Goal: Information Seeking & Learning: Learn about a topic

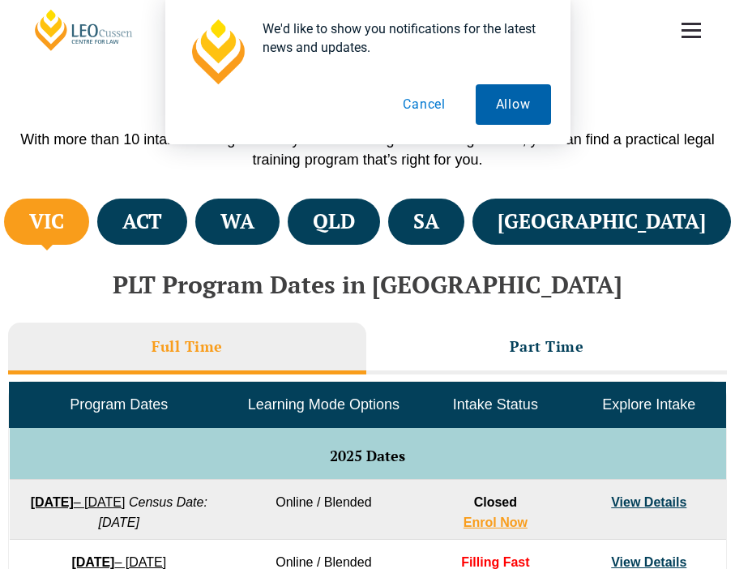
click at [524, 116] on button "Allow" at bounding box center [513, 104] width 75 height 41
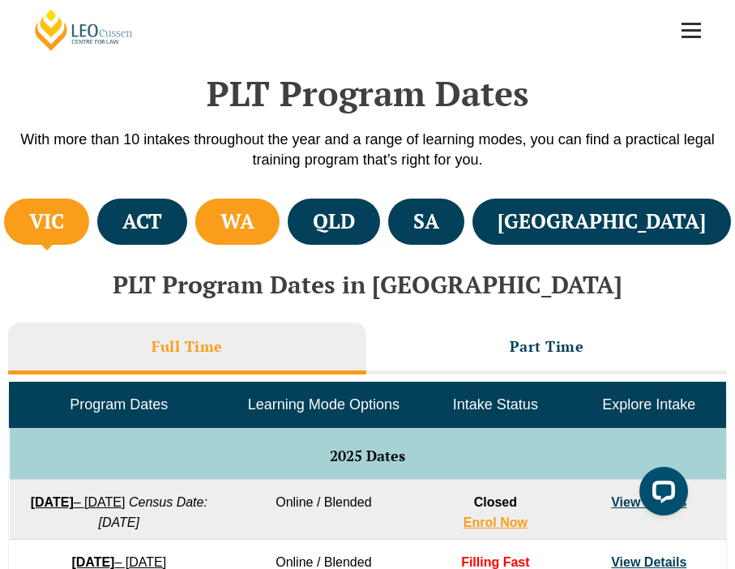
click at [254, 212] on h4 "WA" at bounding box center [237, 221] width 34 height 27
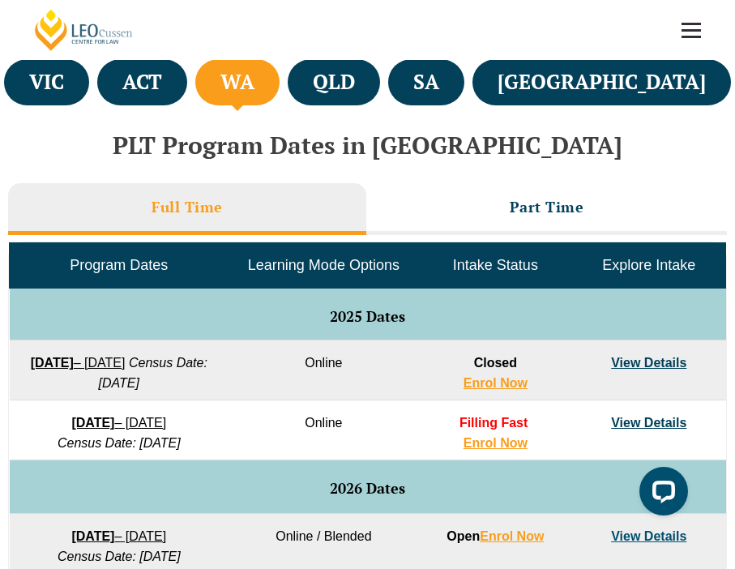
scroll to position [578, 0]
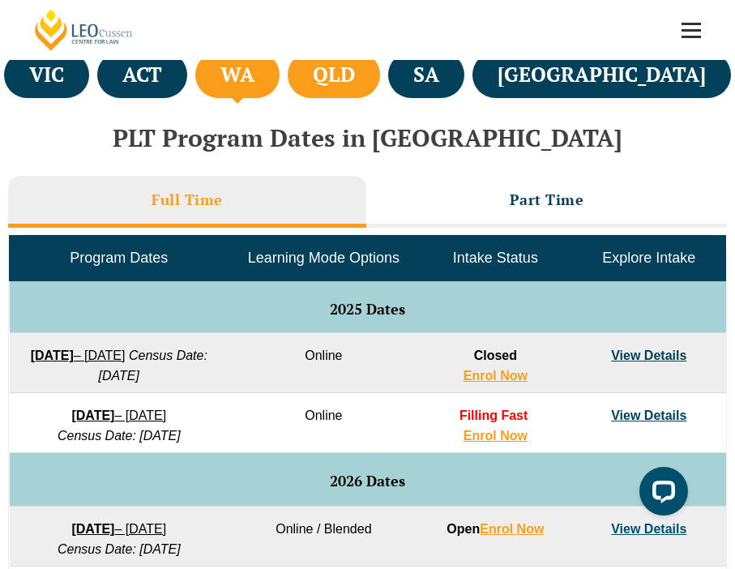
click at [380, 79] on li "QLD" at bounding box center [334, 75] width 92 height 46
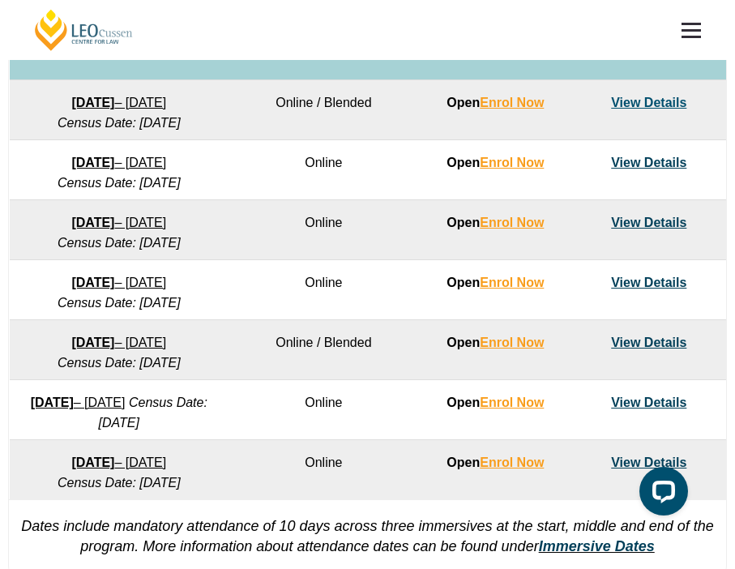
scroll to position [1014, 0]
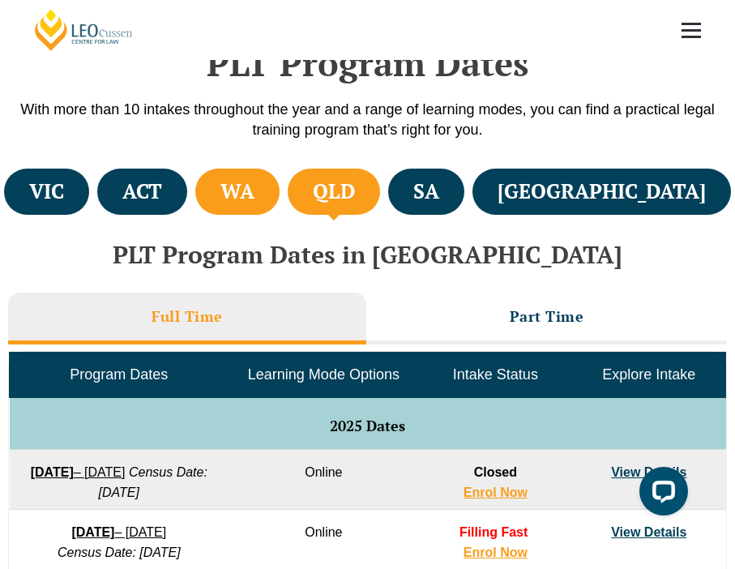
click at [254, 179] on h4 "WA" at bounding box center [237, 191] width 34 height 27
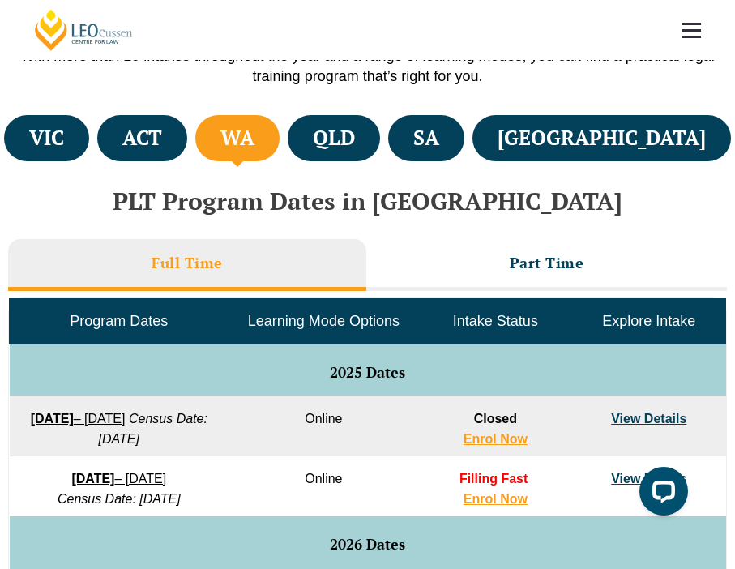
scroll to position [375, 0]
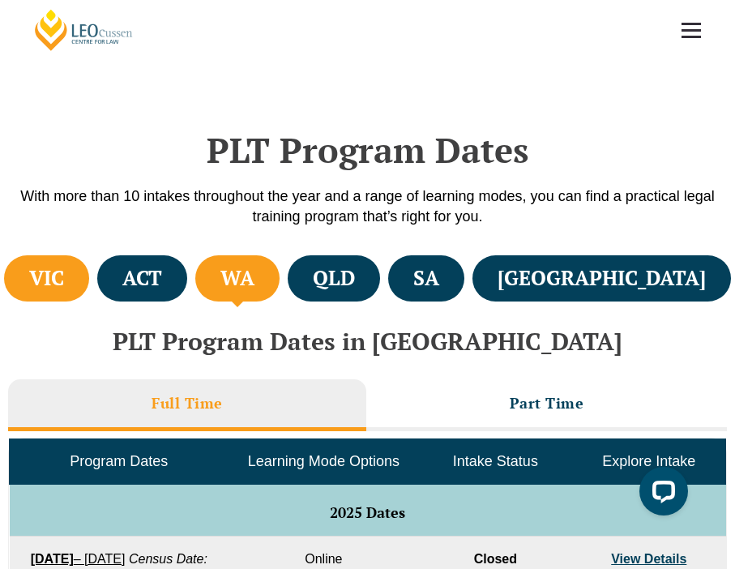
click at [89, 257] on li "VIC" at bounding box center [46, 278] width 85 height 46
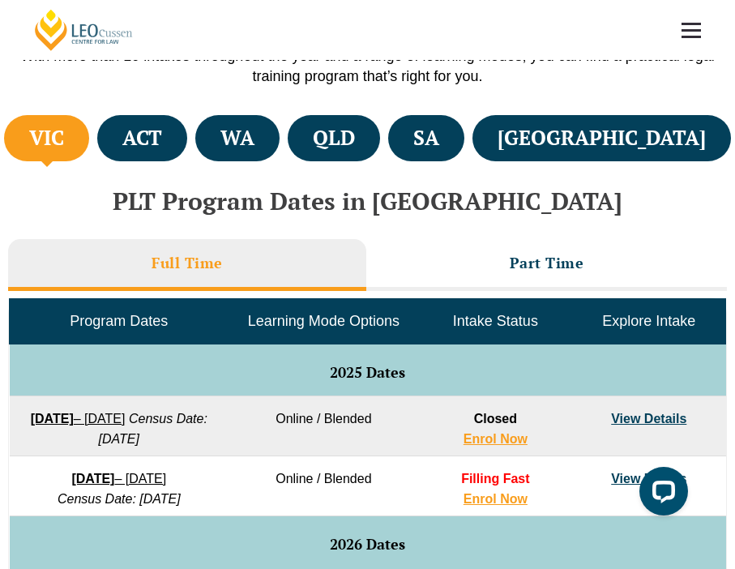
scroll to position [484, 0]
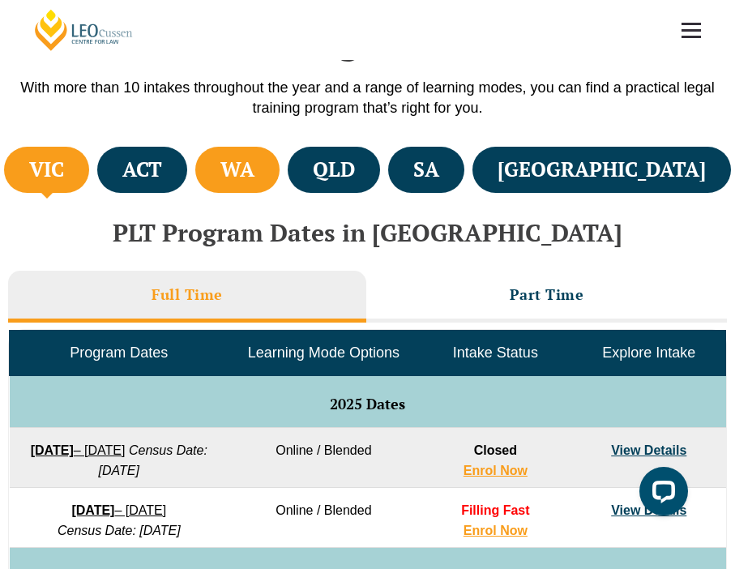
click at [280, 182] on li "WA" at bounding box center [237, 170] width 84 height 46
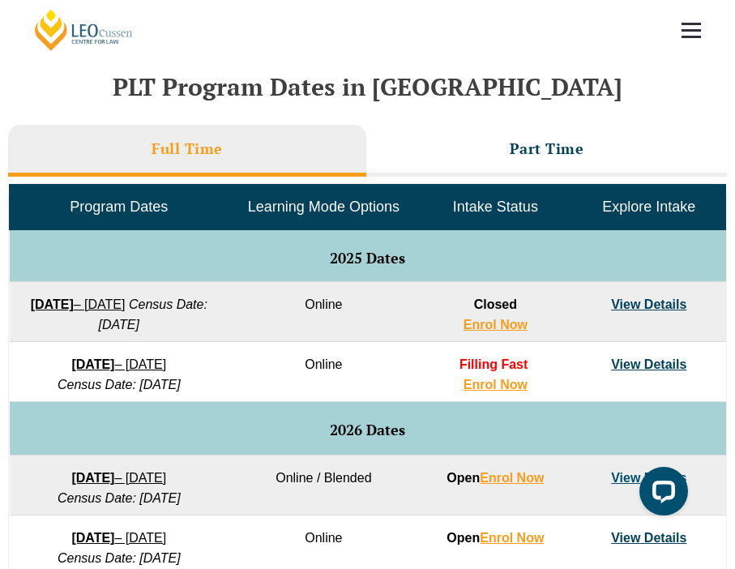
scroll to position [583, 0]
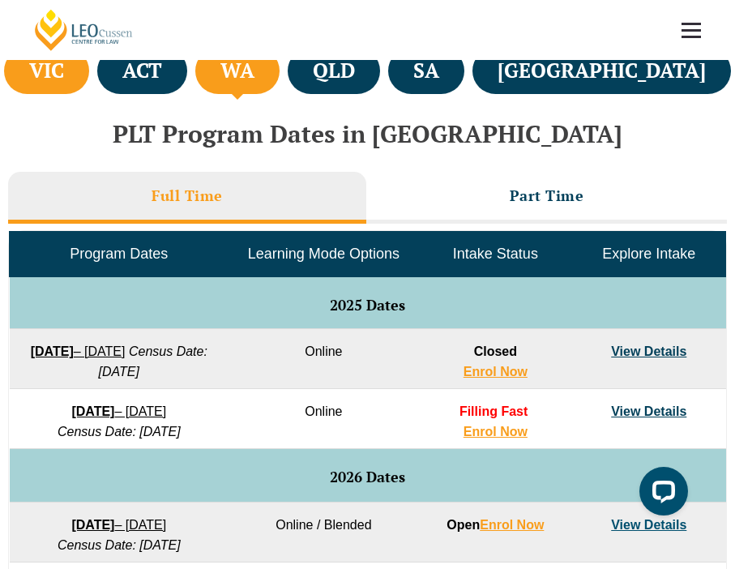
click at [33, 83] on li "VIC" at bounding box center [46, 71] width 85 height 46
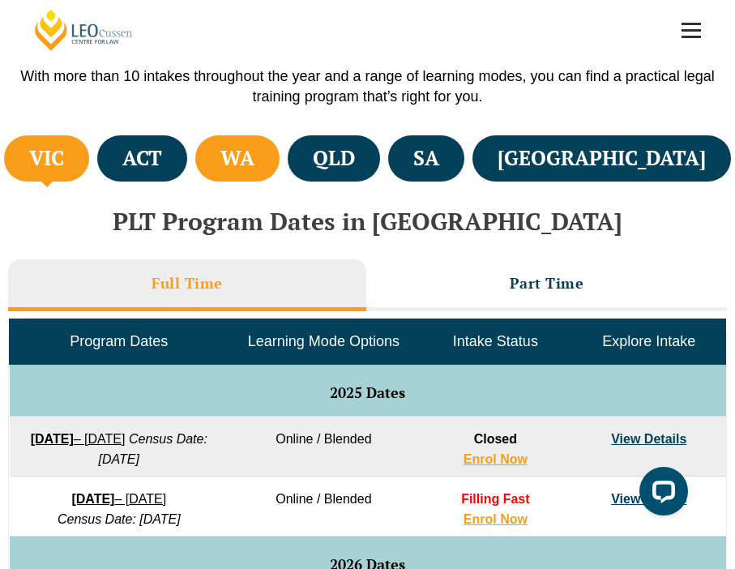
scroll to position [491, 0]
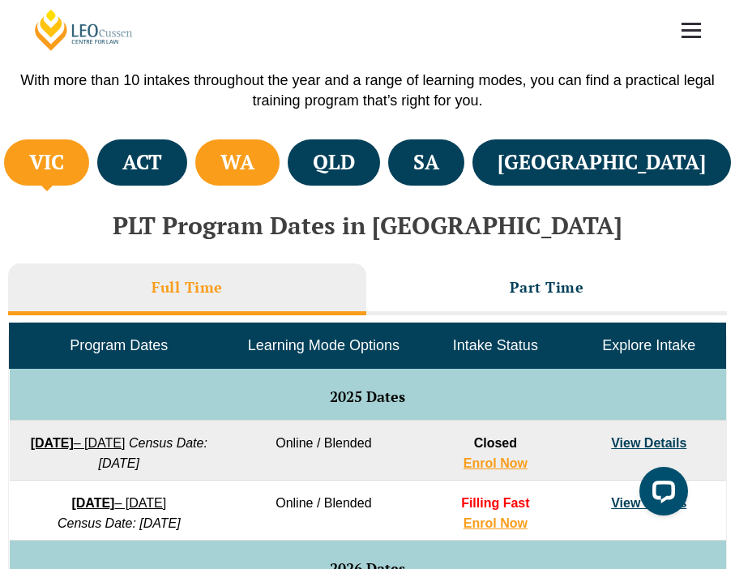
click at [254, 156] on h4 "WA" at bounding box center [237, 162] width 34 height 27
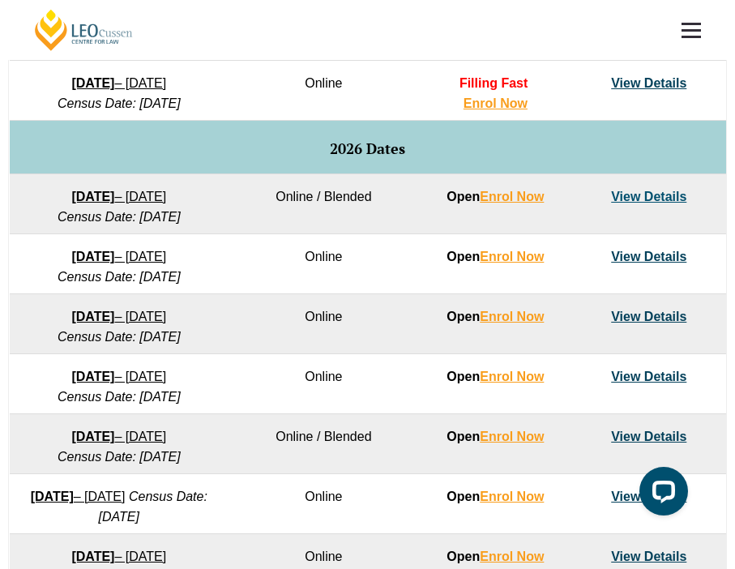
scroll to position [920, 0]
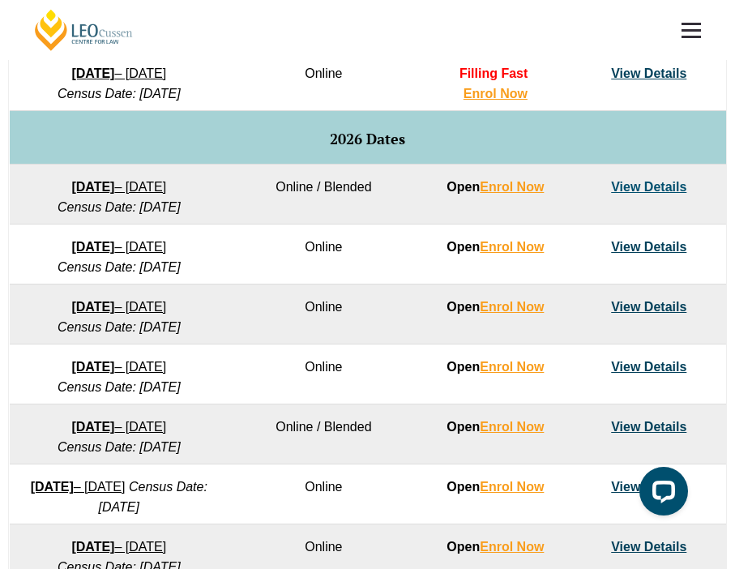
click at [654, 433] on link "View Details" at bounding box center [648, 427] width 75 height 14
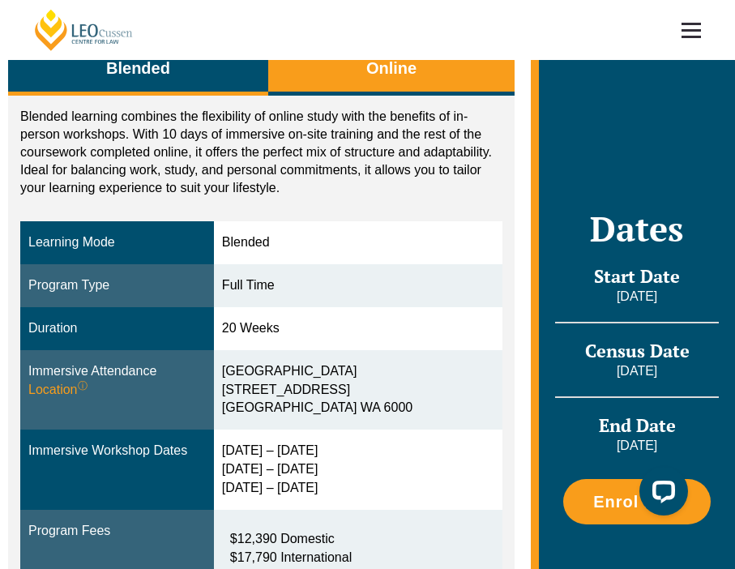
click at [400, 68] on span "Online" at bounding box center [391, 68] width 50 height 23
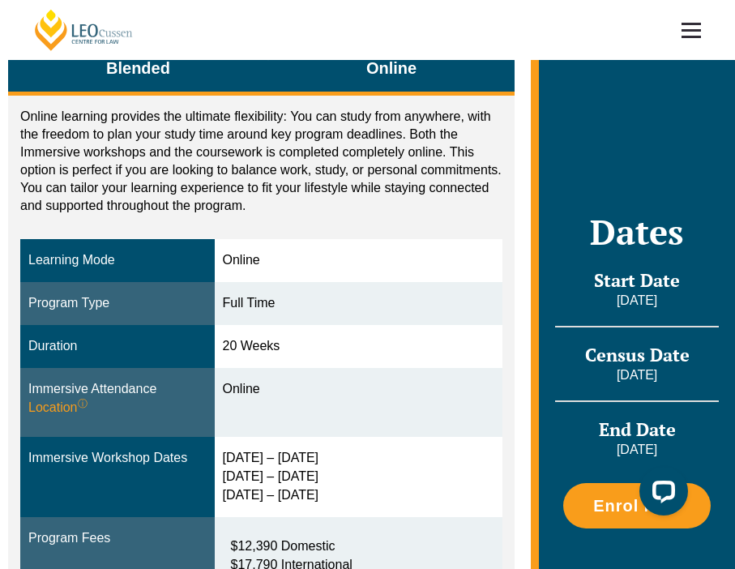
click at [221, 74] on button "Blended" at bounding box center [138, 70] width 260 height 51
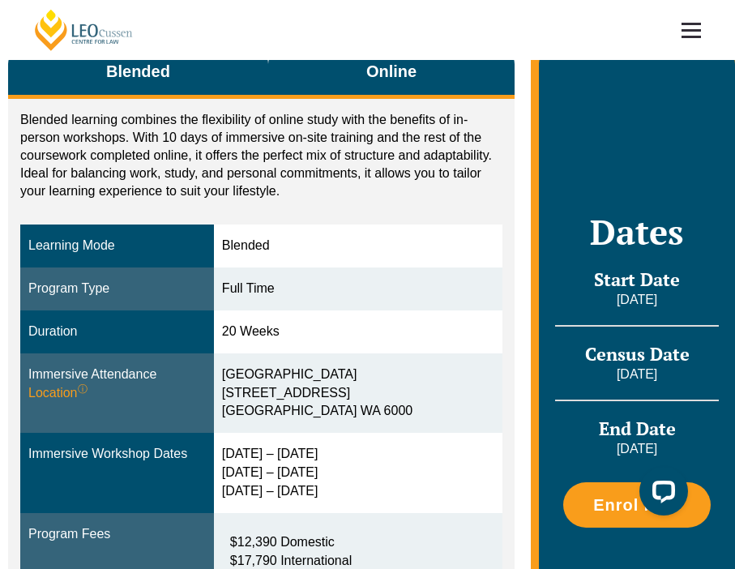
scroll to position [273, 0]
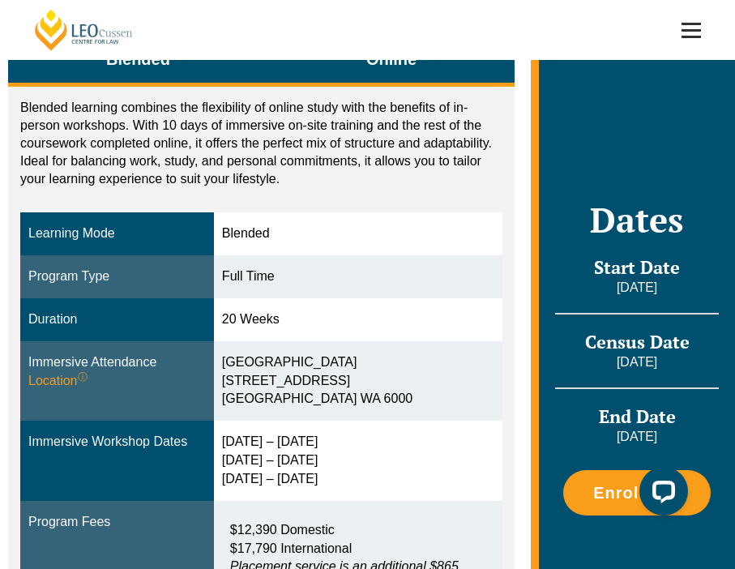
click at [395, 64] on span "Online" at bounding box center [391, 59] width 50 height 23
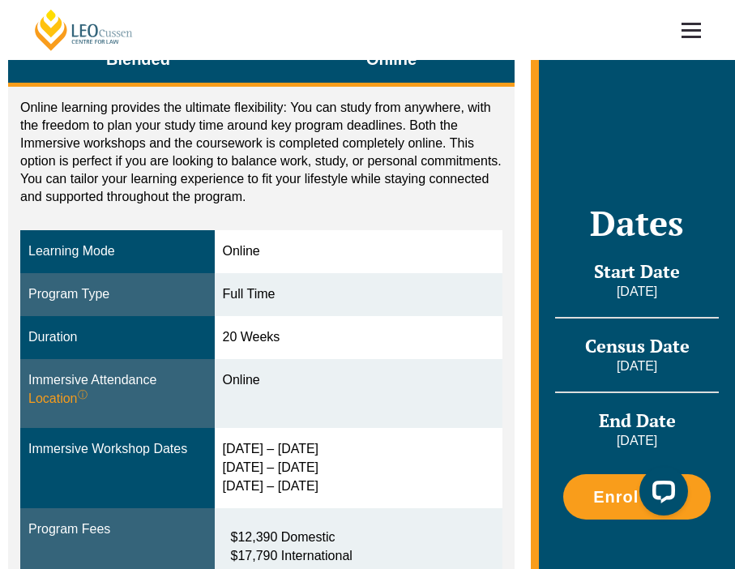
click at [191, 67] on button "Blended" at bounding box center [138, 61] width 260 height 51
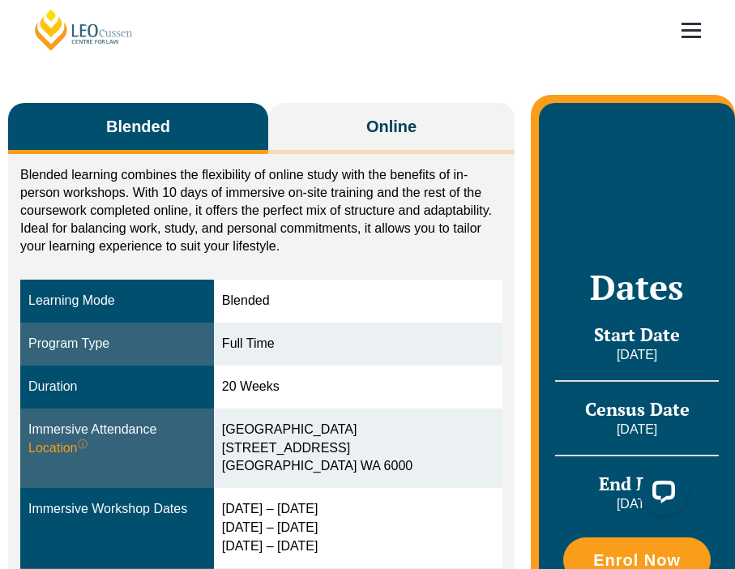
scroll to position [141, 0]
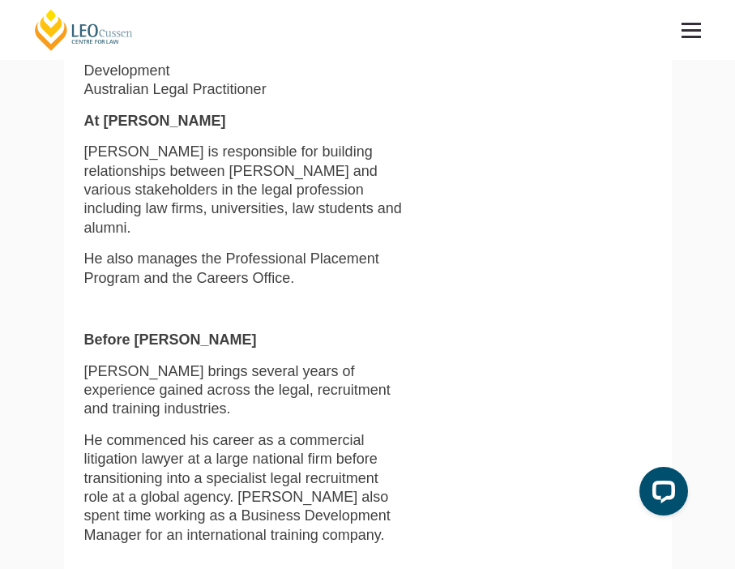
scroll to position [463, 0]
